Goal: Task Accomplishment & Management: Use online tool/utility

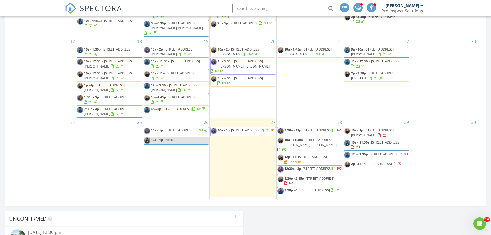
scroll to position [194, 0]
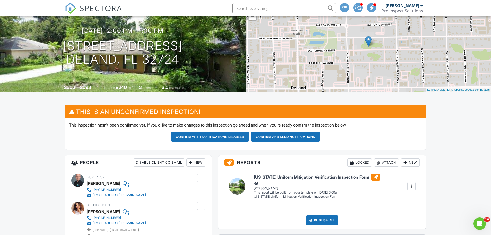
scroll to position [43, 0]
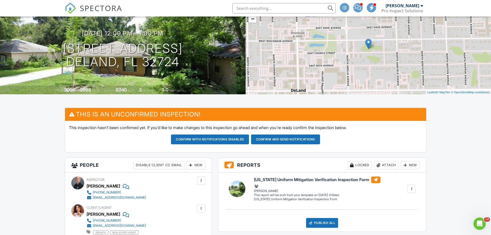
drag, startPoint x: 494, startPoint y: 59, endPoint x: 475, endPoint y: 71, distance: 21.8
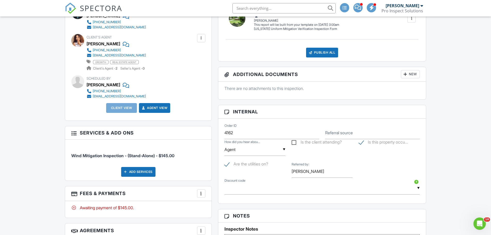
scroll to position [0, 0]
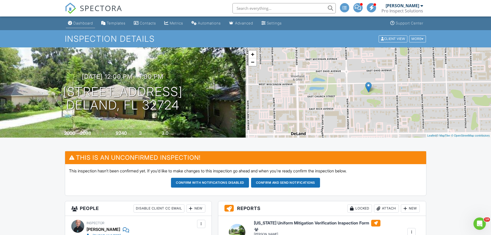
click at [86, 22] on div "Dashboard" at bounding box center [83, 23] width 20 height 4
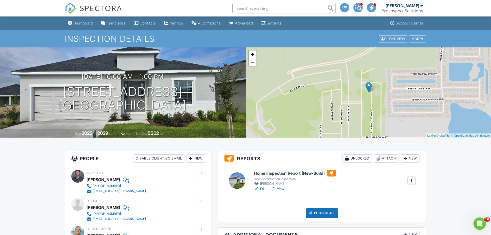
click at [281, 188] on link "View" at bounding box center [276, 189] width 13 height 5
